Goal: Check status: Check status

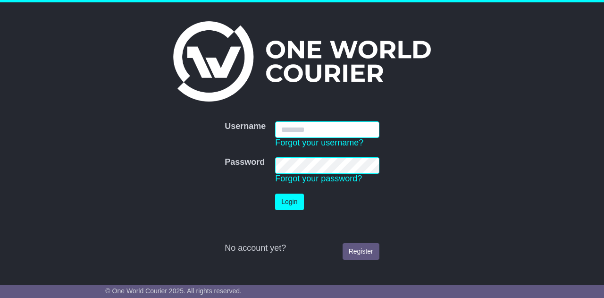
click at [291, 126] on input "Username" at bounding box center [327, 129] width 104 height 17
type input "**********"
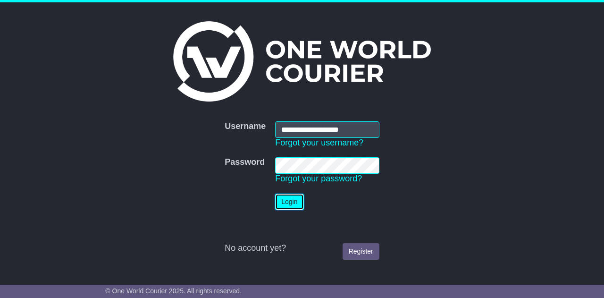
click at [293, 200] on button "Login" at bounding box center [289, 201] width 28 height 17
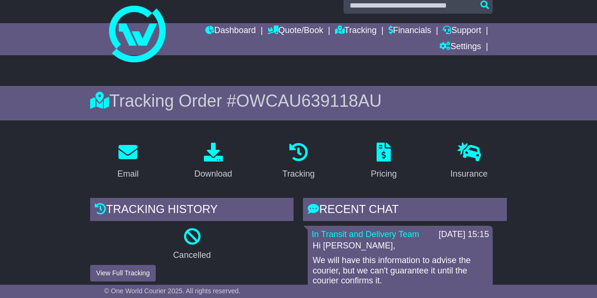
scroll to position [11, 0]
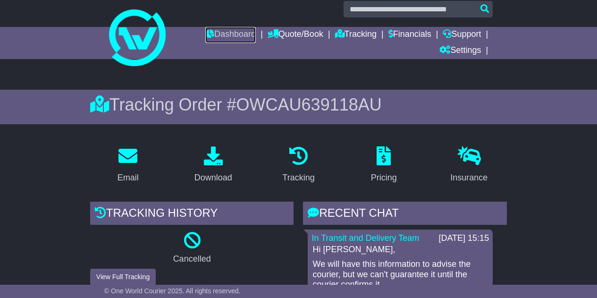
click at [223, 32] on link "Dashboard" at bounding box center [230, 35] width 50 height 16
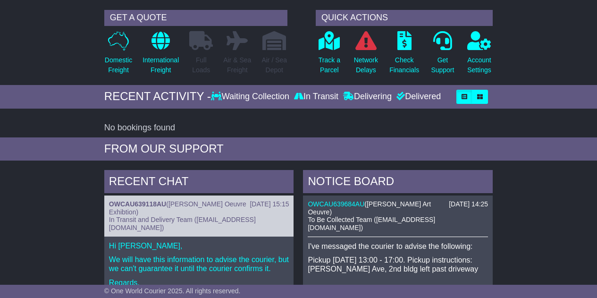
scroll to position [75, 0]
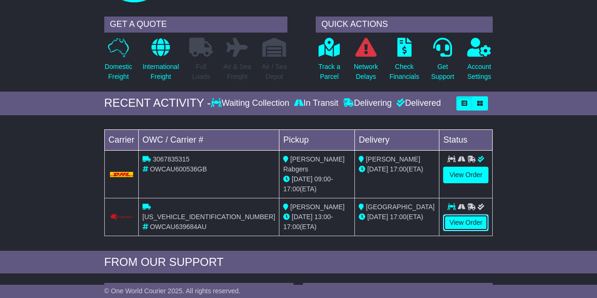
click at [474, 218] on link "View Order" at bounding box center [465, 222] width 45 height 17
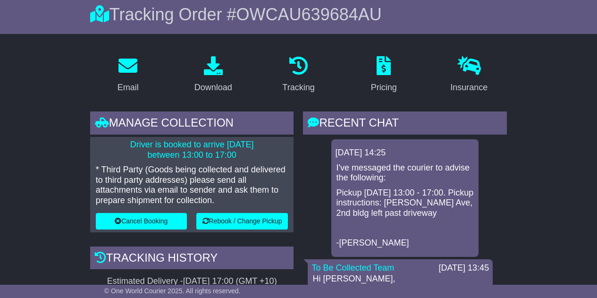
scroll to position [101, 0]
